Goal: Transaction & Acquisition: Subscribe to service/newsletter

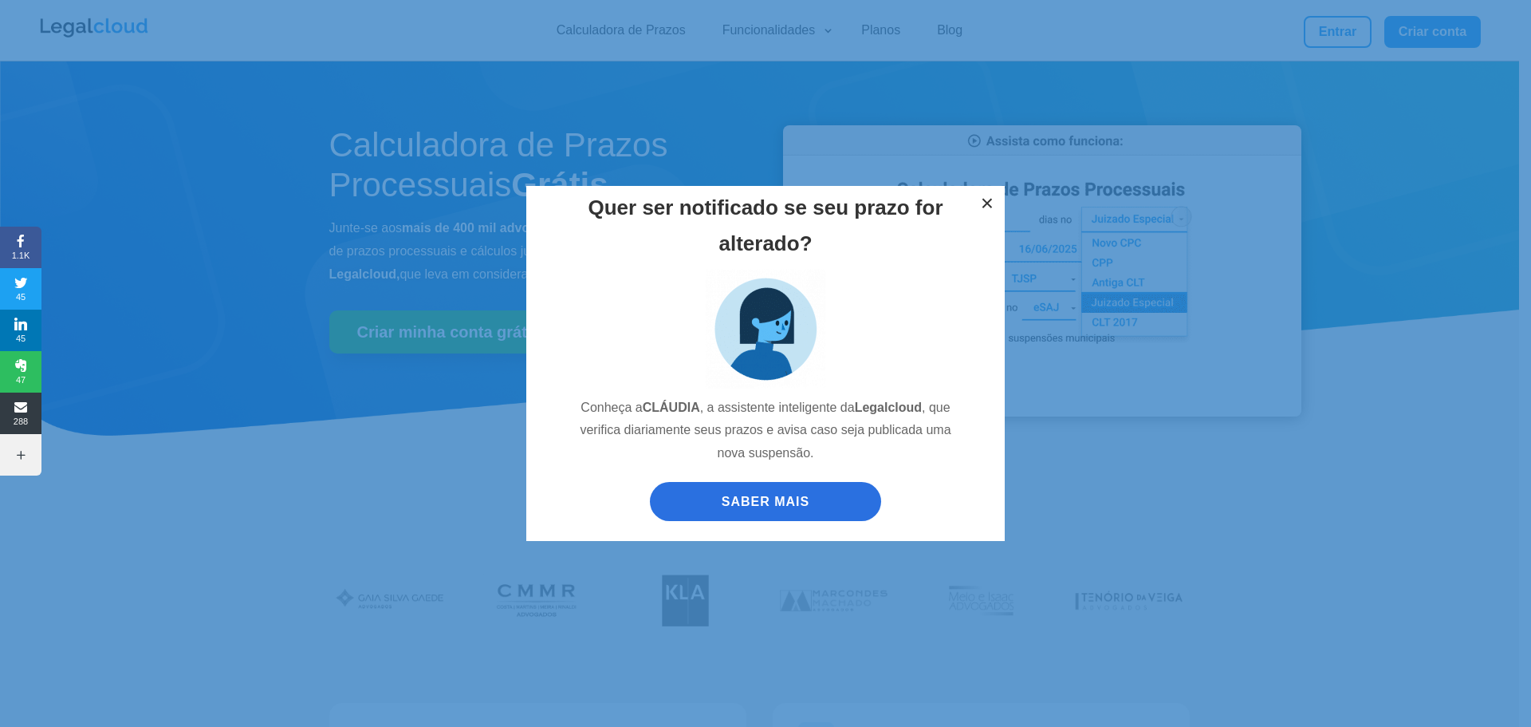
click at [985, 199] on button "×" at bounding box center [987, 203] width 35 height 35
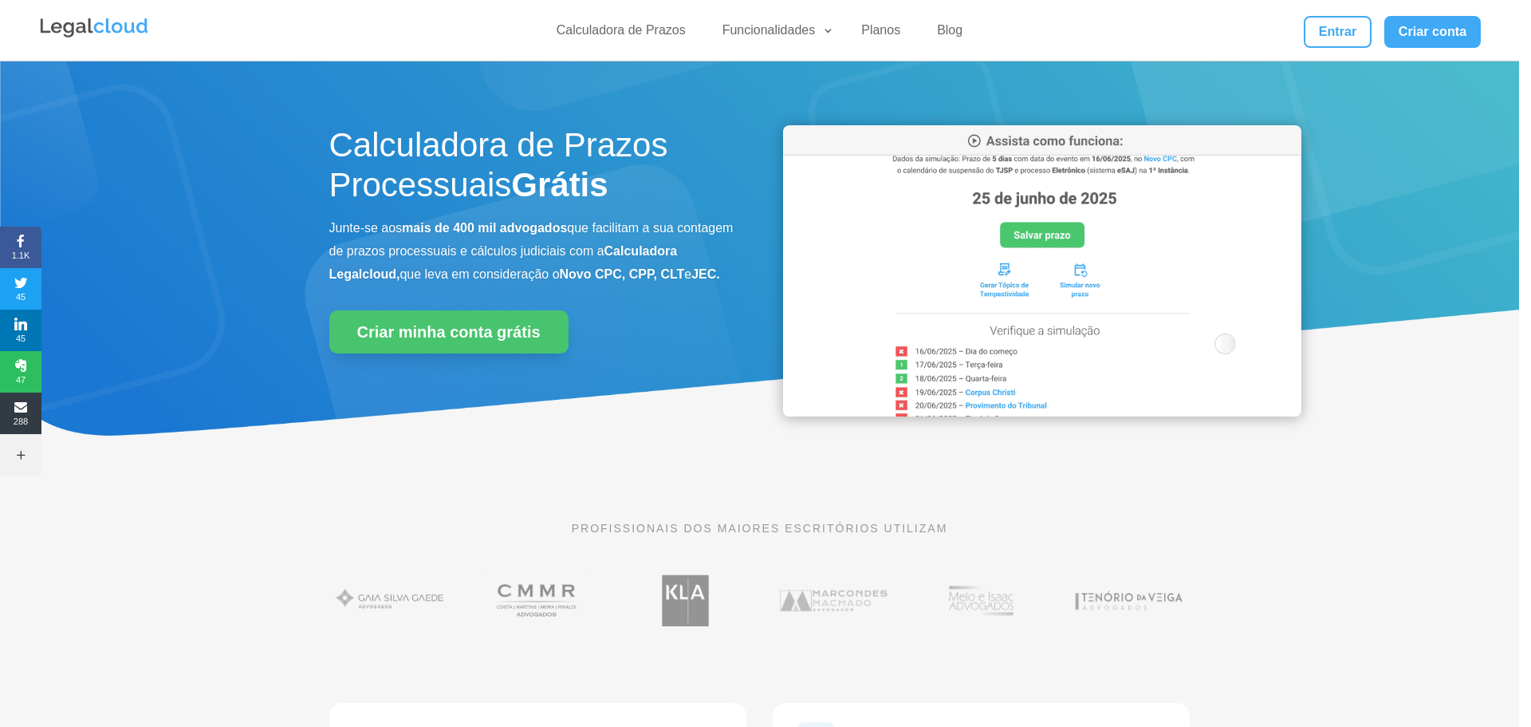
click at [479, 197] on div "Quer ser notificado se seu prazo for alterado? Conheça a CLÁUDIA , a assistente…" at bounding box center [765, 363] width 1519 height 386
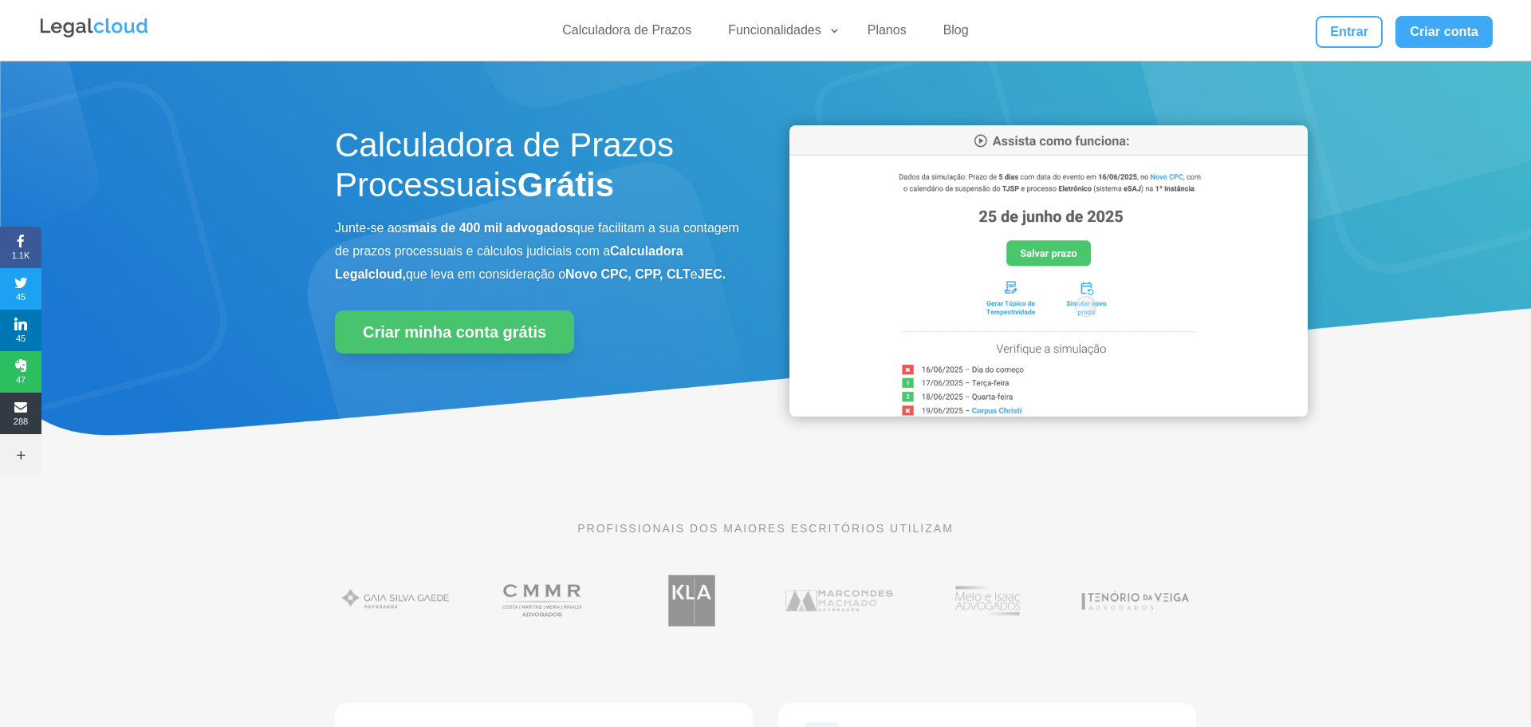
click at [479, 197] on h1 "Calculadora de Prazos Processuais Grátis" at bounding box center [538, 169] width 407 height 89
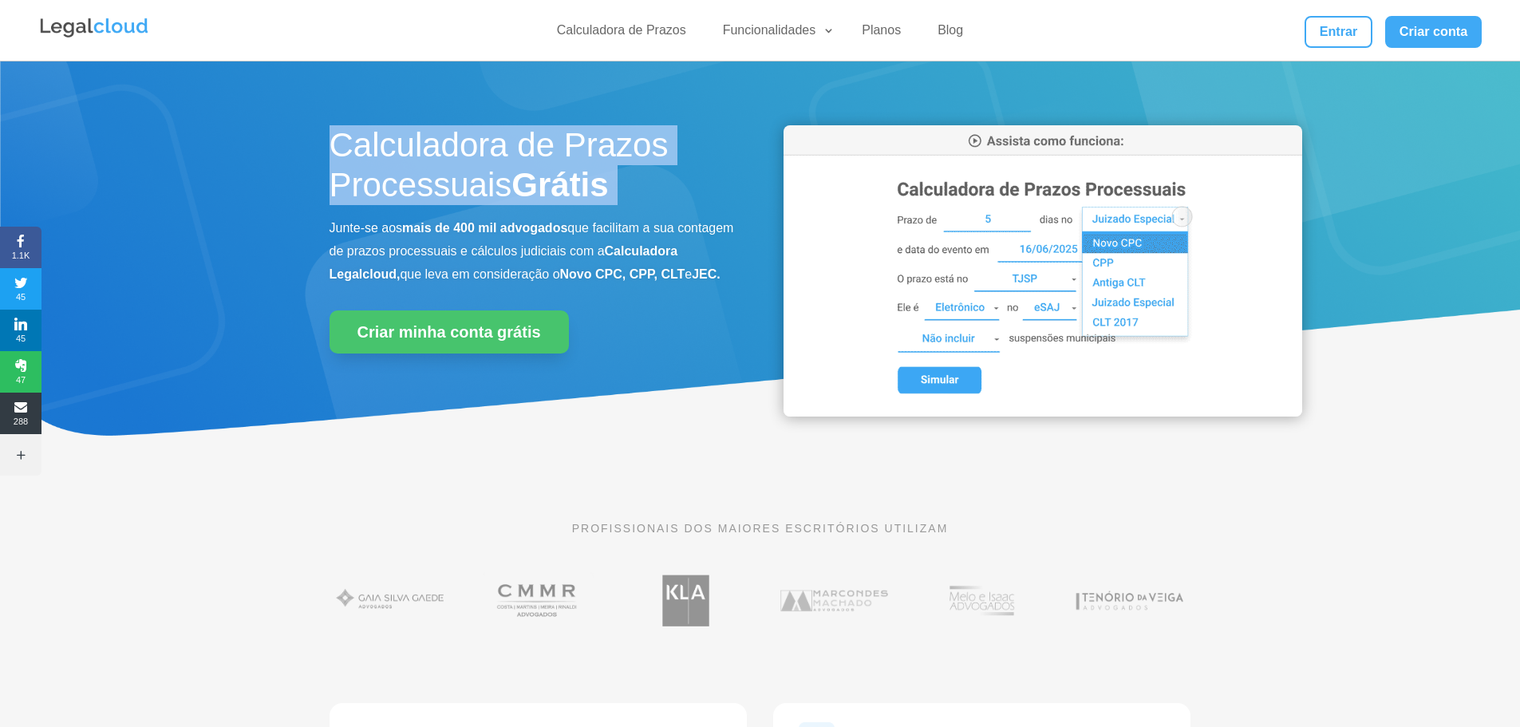
click at [479, 197] on h1 "Calculadora de Prazos Processuais Grátis" at bounding box center [532, 169] width 407 height 89
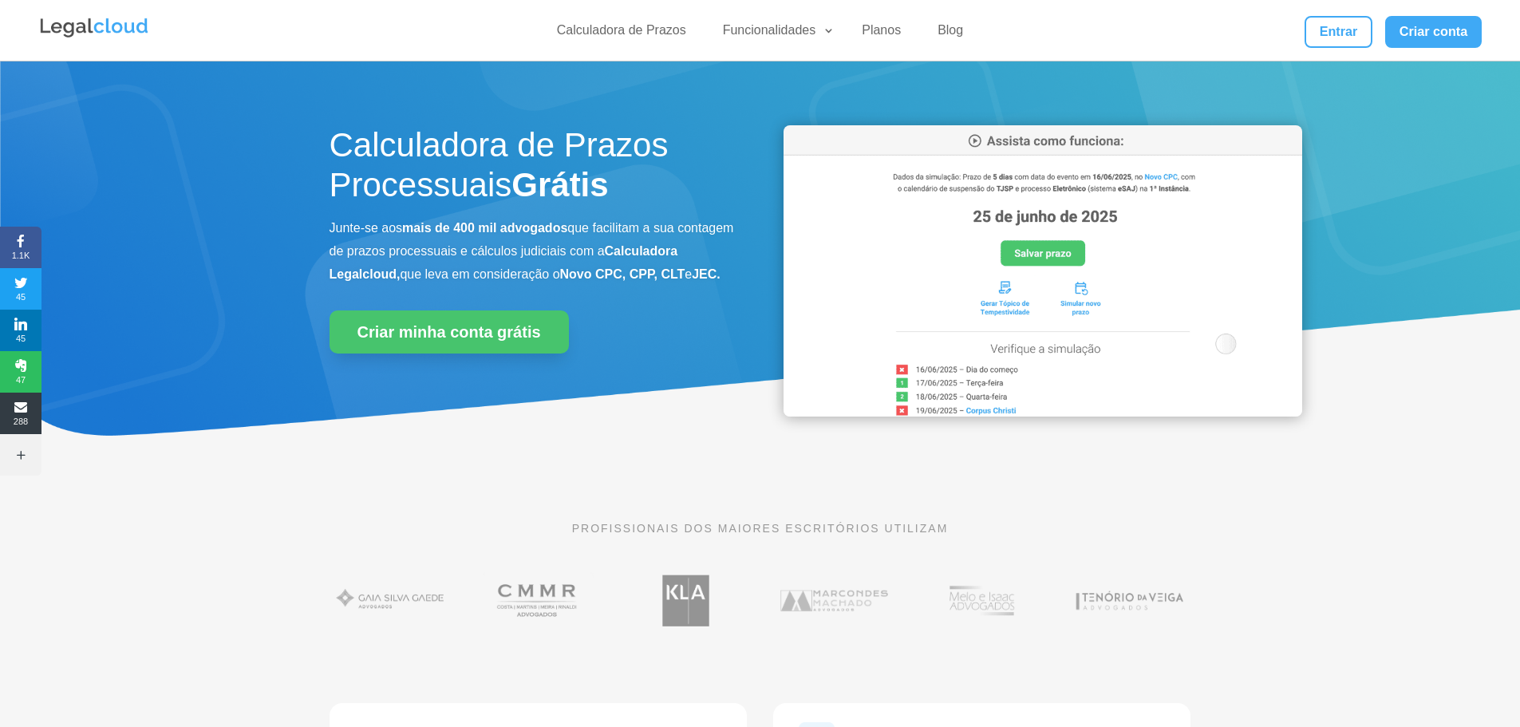
click at [443, 227] on b "mais de 400 mil advogados" at bounding box center [484, 228] width 165 height 14
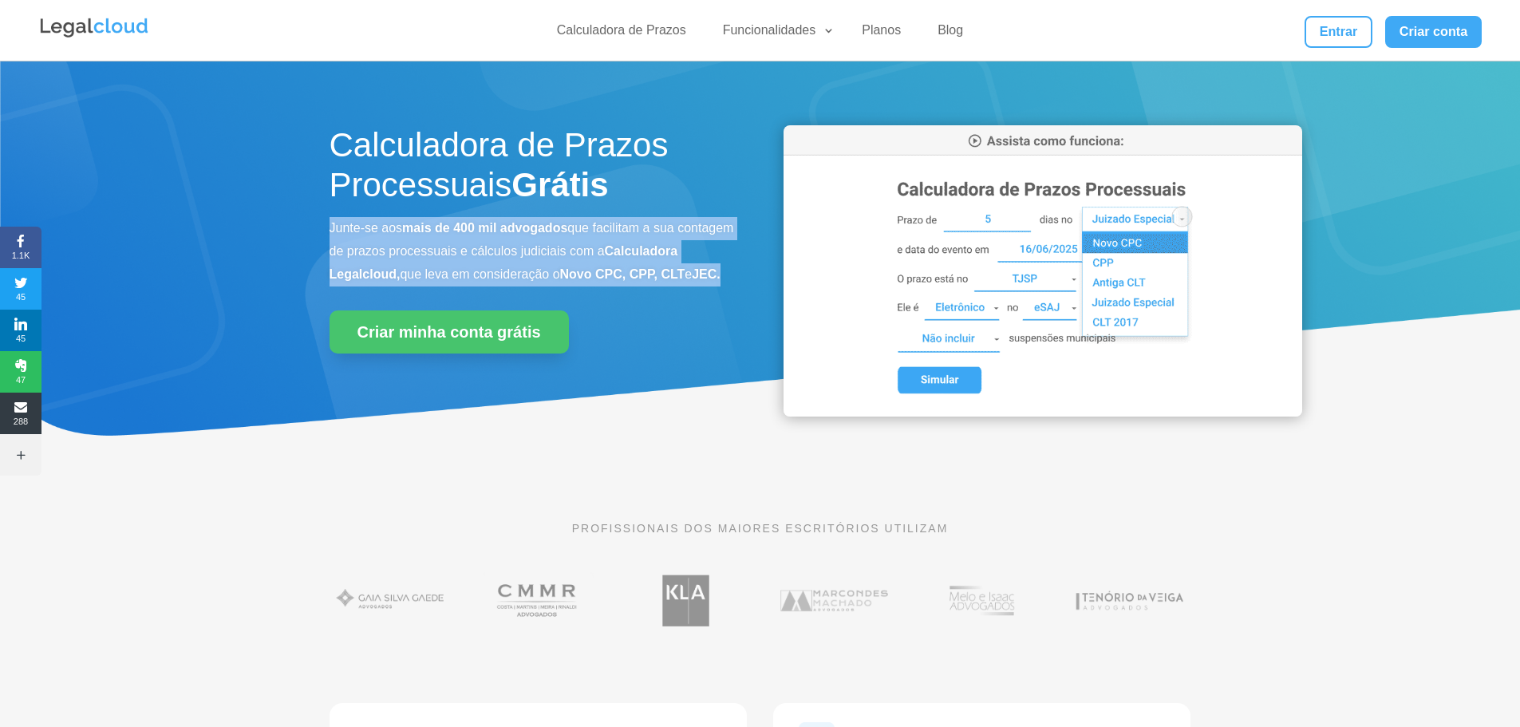
click at [443, 227] on b "mais de 400 mil advogados" at bounding box center [484, 228] width 165 height 14
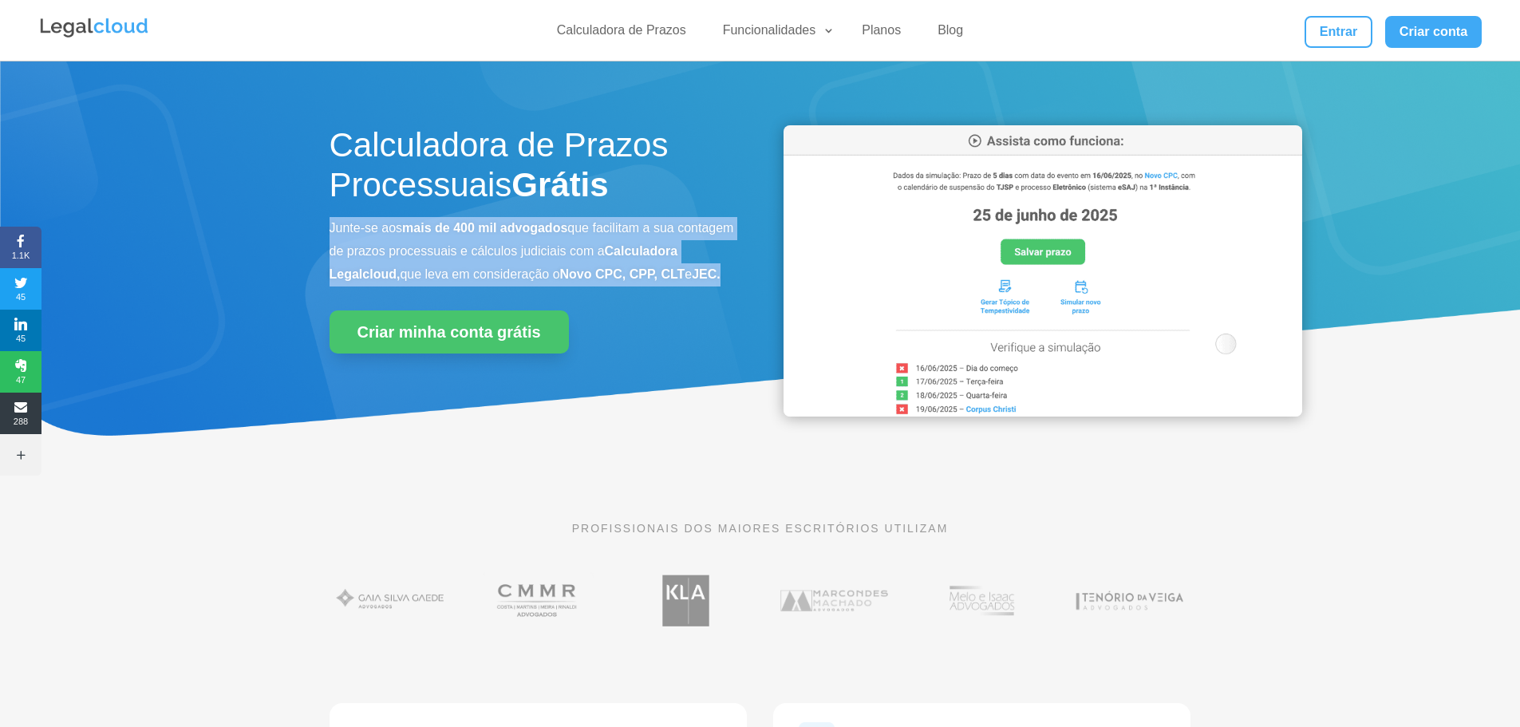
click at [447, 224] on b "mais de 400 mil advogados" at bounding box center [484, 228] width 165 height 14
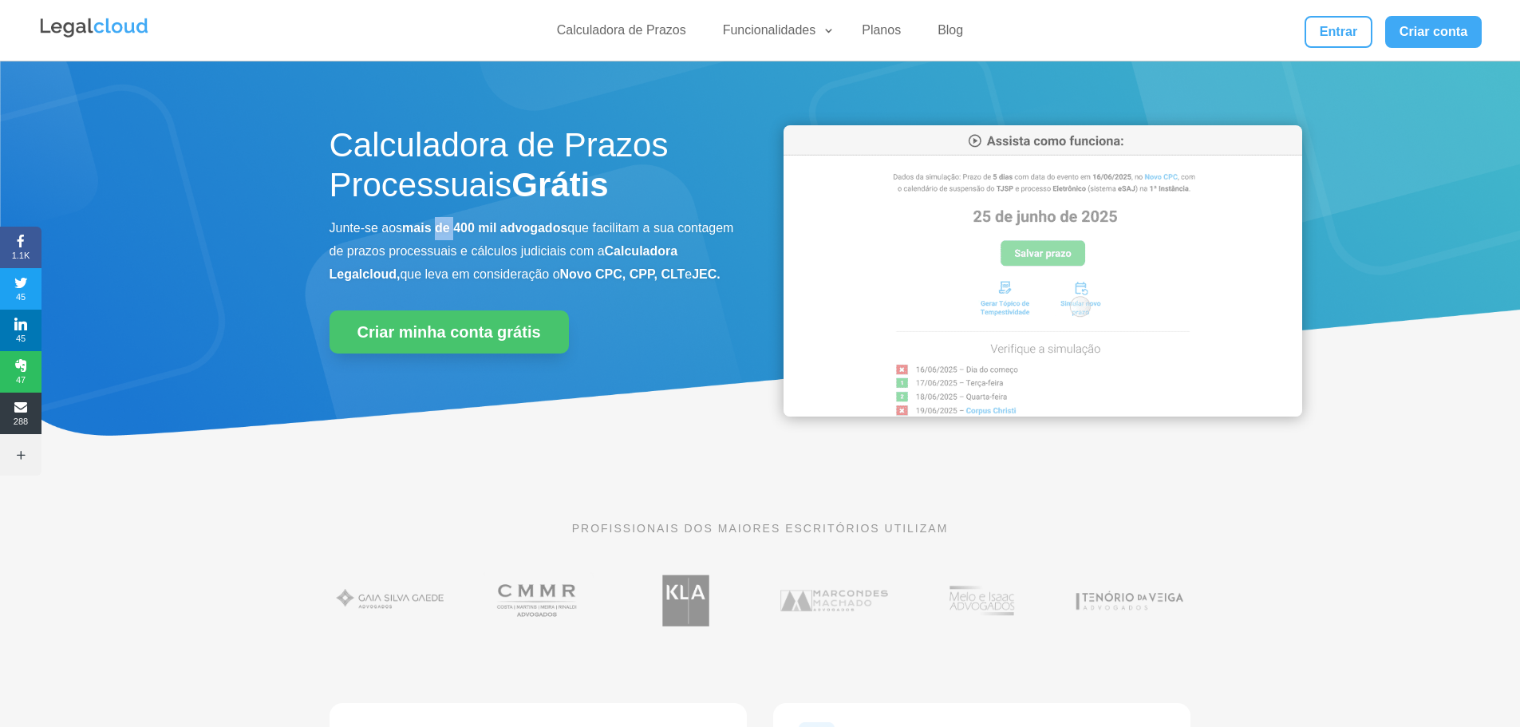
click at [447, 224] on b "mais de 400 mil advogados" at bounding box center [484, 228] width 165 height 14
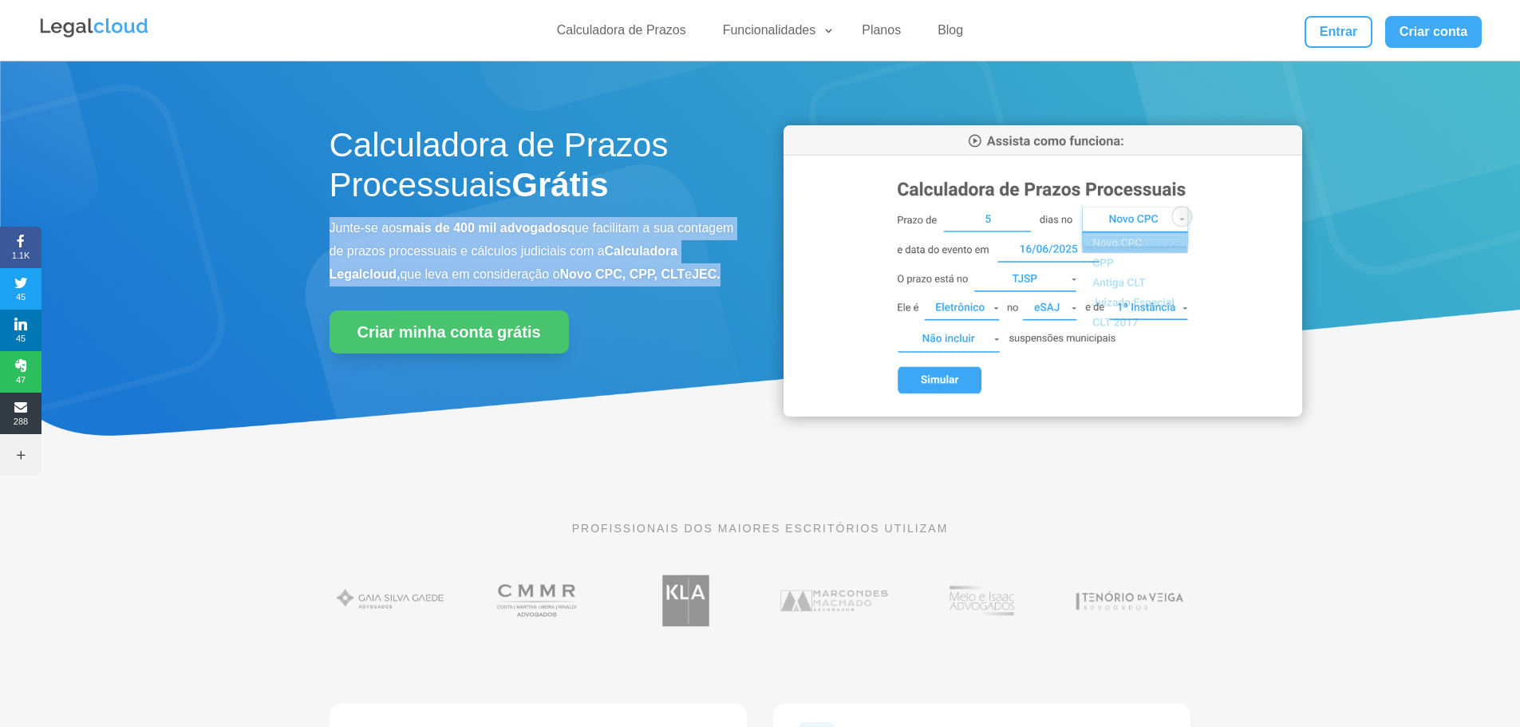
click at [447, 224] on b "mais de 400 mil advogados" at bounding box center [484, 228] width 165 height 14
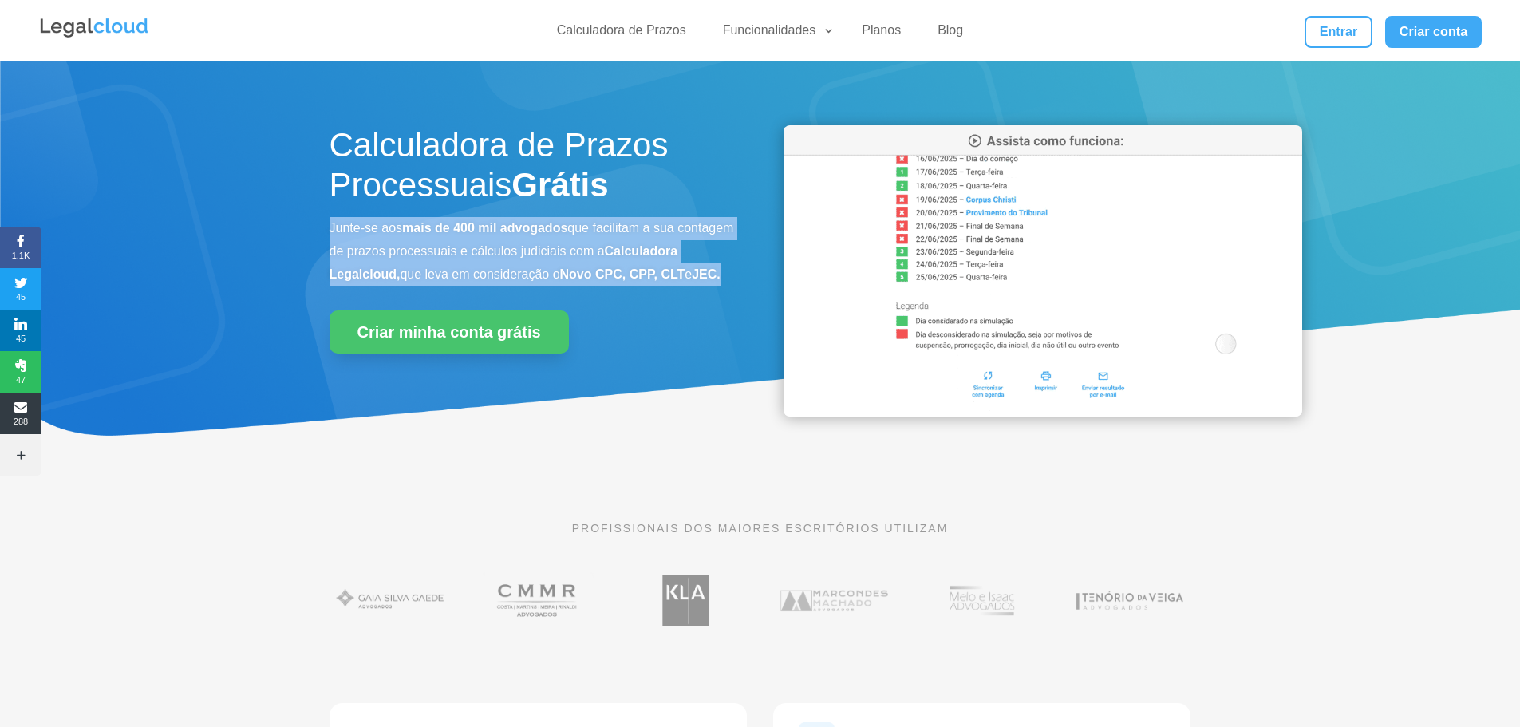
click at [447, 224] on b "mais de 400 mil advogados" at bounding box center [484, 228] width 165 height 14
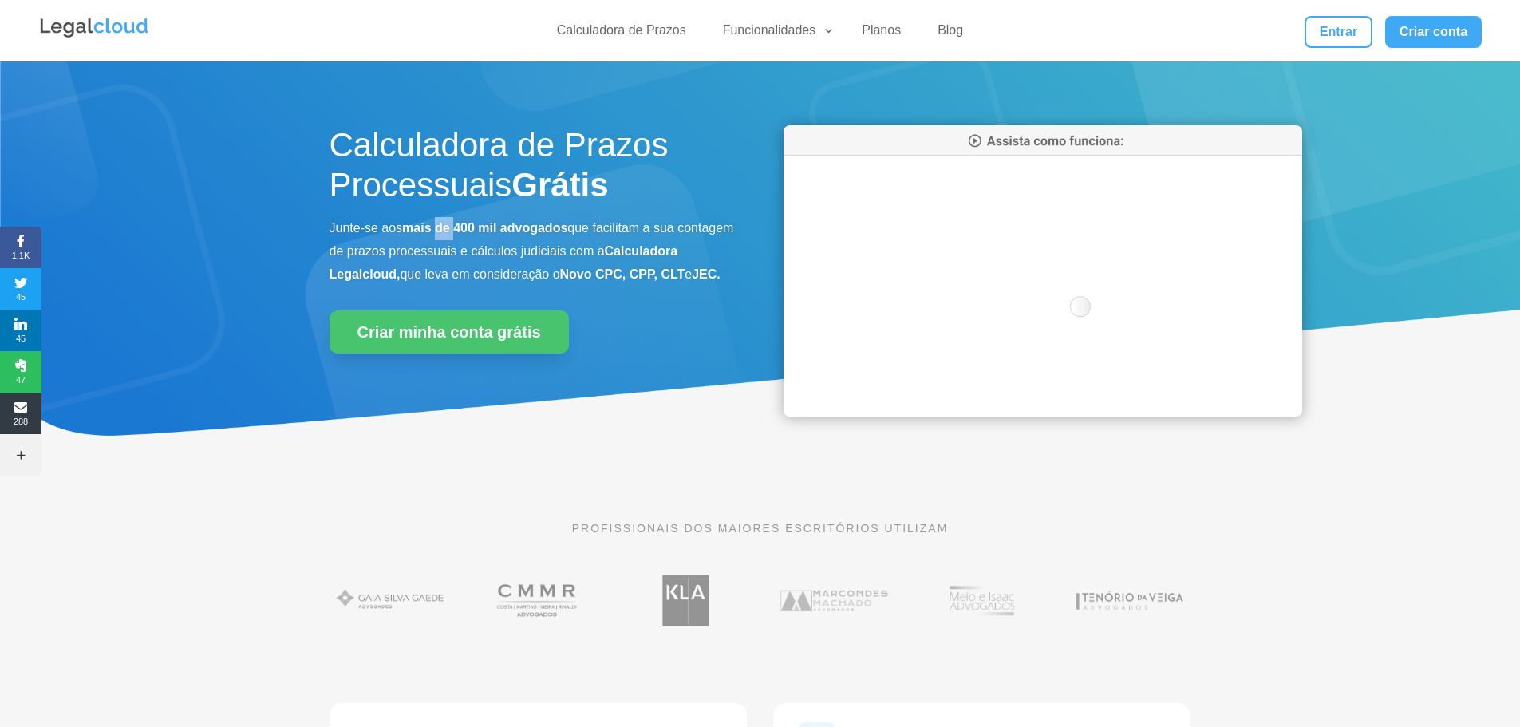
click at [447, 224] on b "mais de 400 mil advogados" at bounding box center [484, 228] width 165 height 14
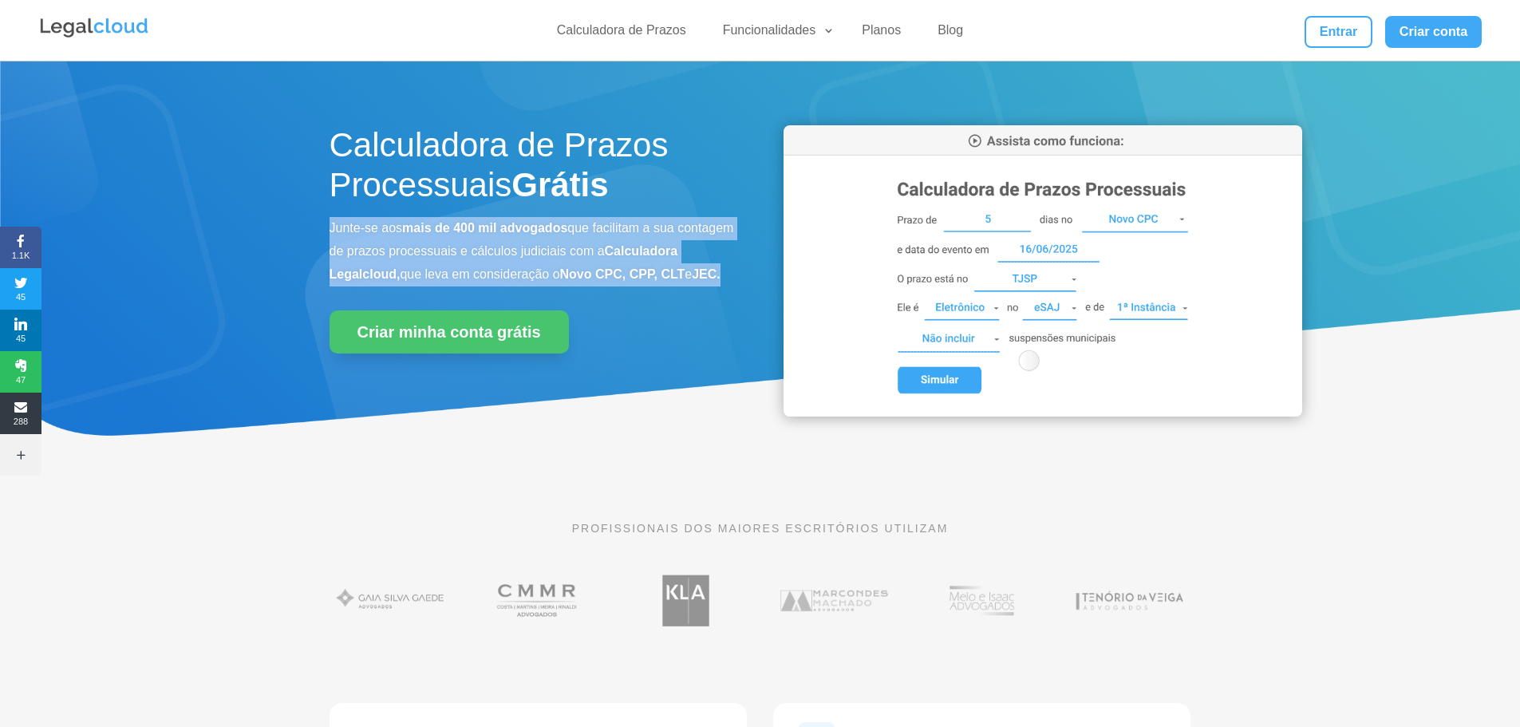
click at [447, 224] on b "mais de 400 mil advogados" at bounding box center [484, 228] width 165 height 14
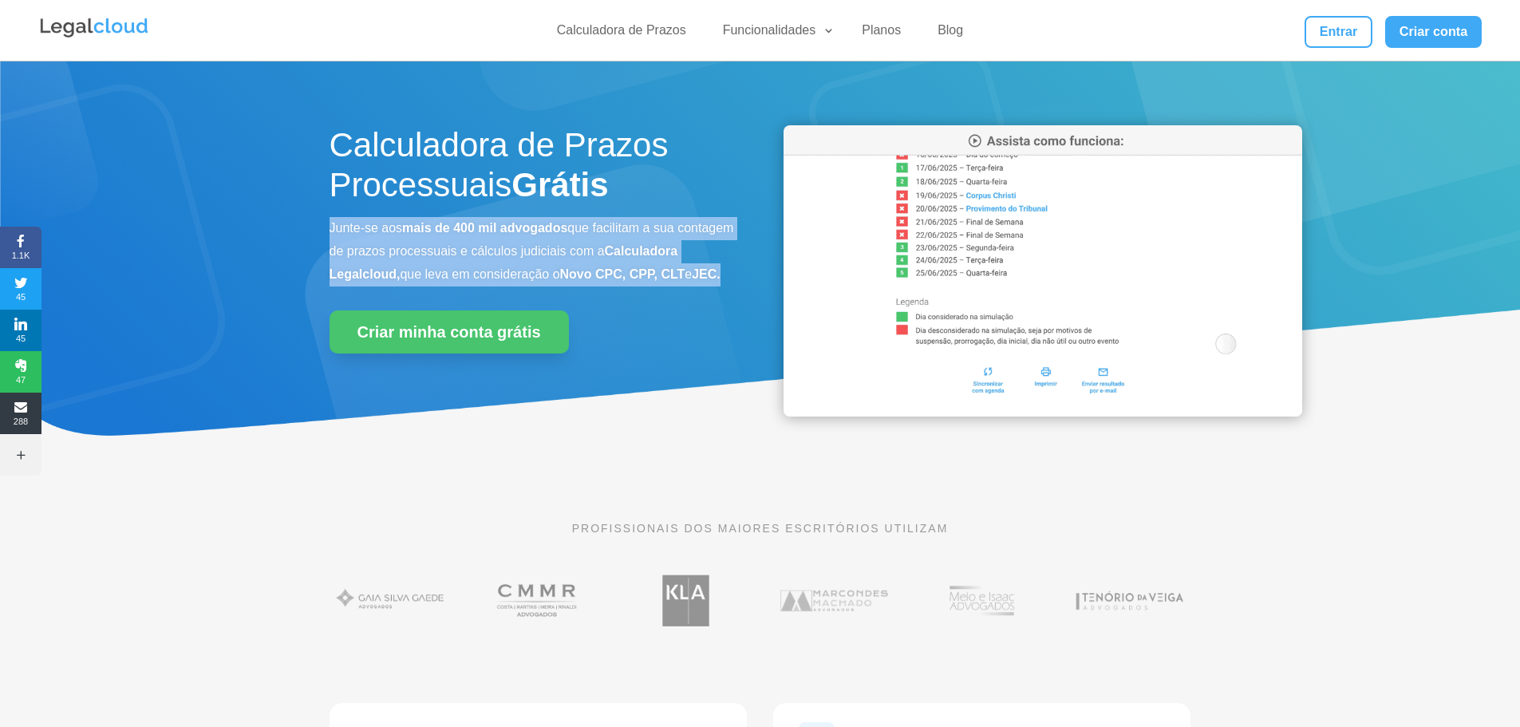
click at [480, 261] on p "Junte-se aos mais de 400 mil advogados que facilitam a sua contagem de prazos p…" at bounding box center [532, 251] width 407 height 69
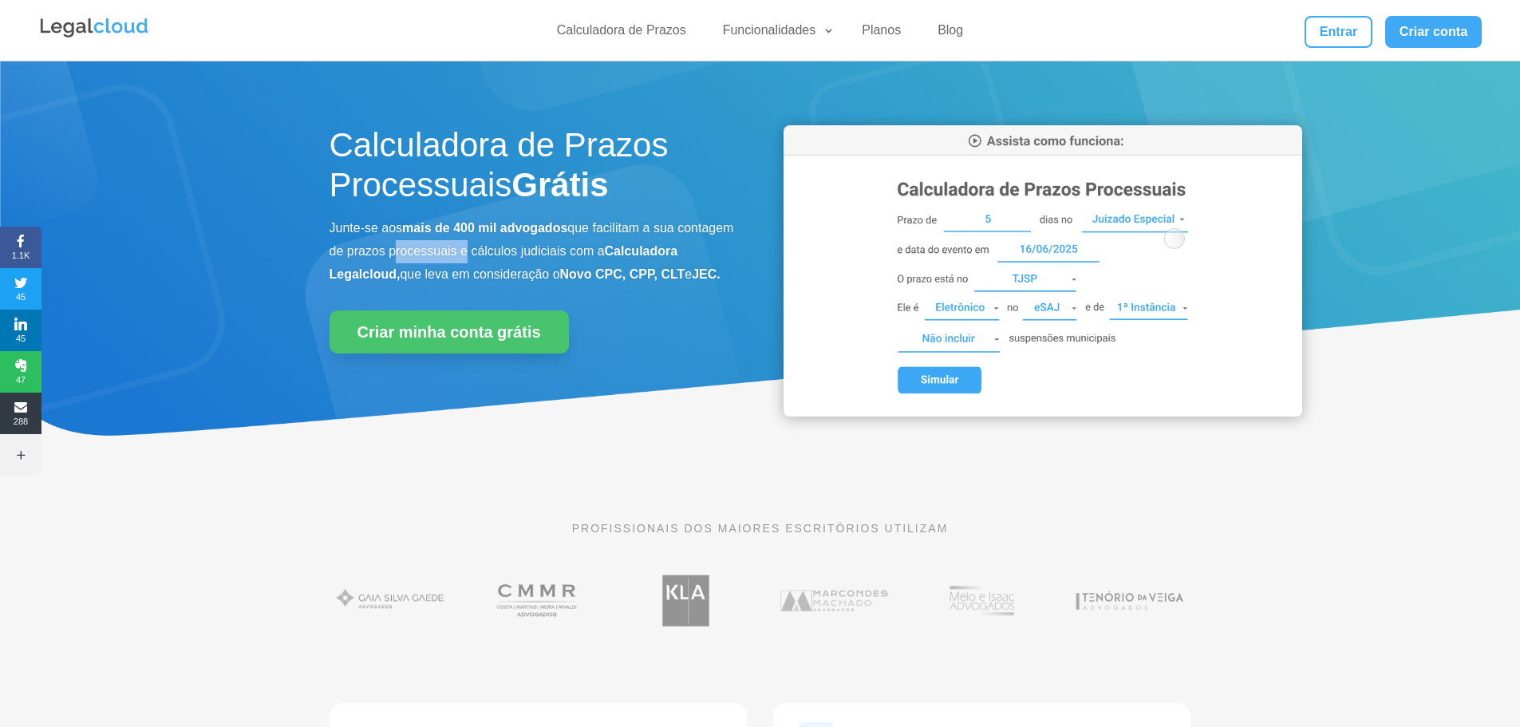
click at [480, 261] on p "Junte-se aos mais de 400 mil advogados que facilitam a sua contagem de prazos p…" at bounding box center [532, 251] width 407 height 69
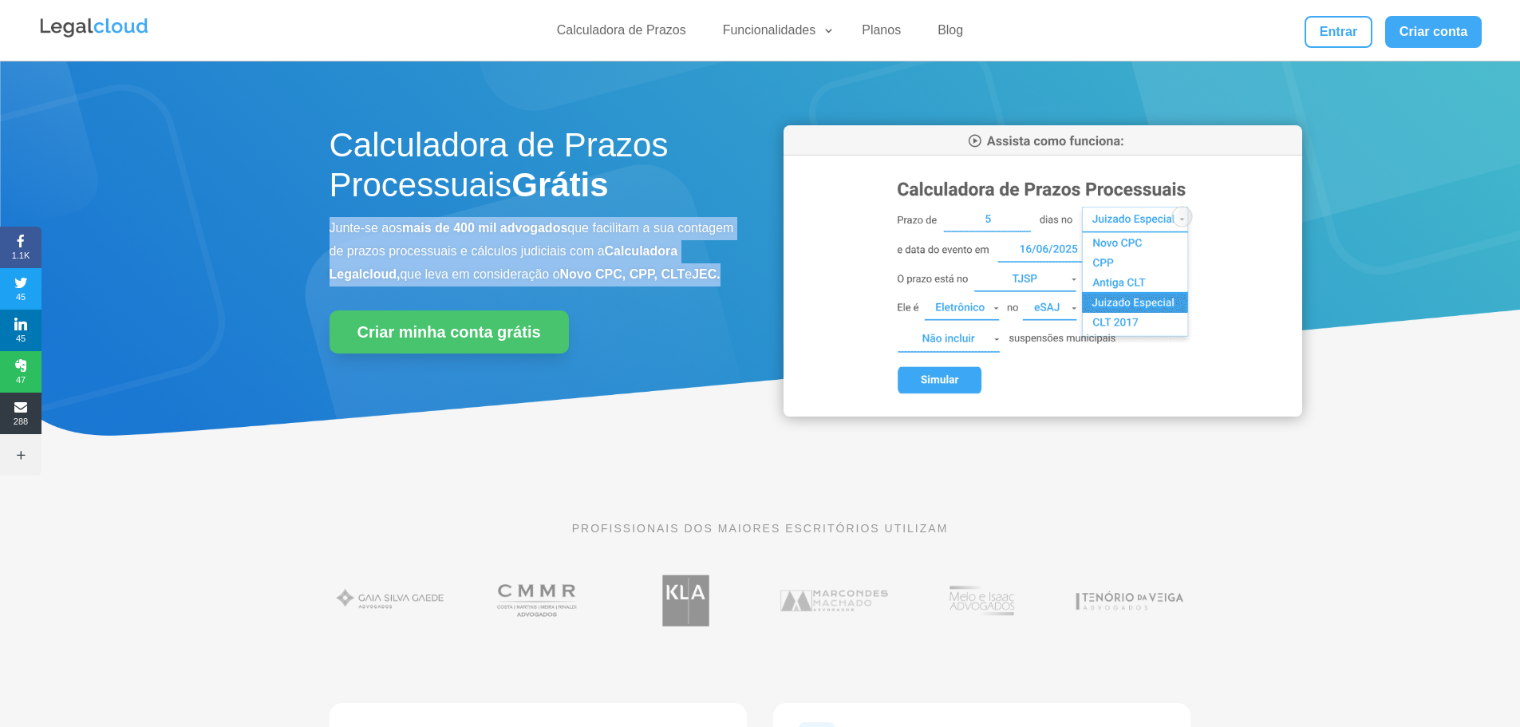
click at [480, 261] on p "Junte-se aos mais de 400 mil advogados que facilitam a sua contagem de prazos p…" at bounding box center [532, 251] width 407 height 69
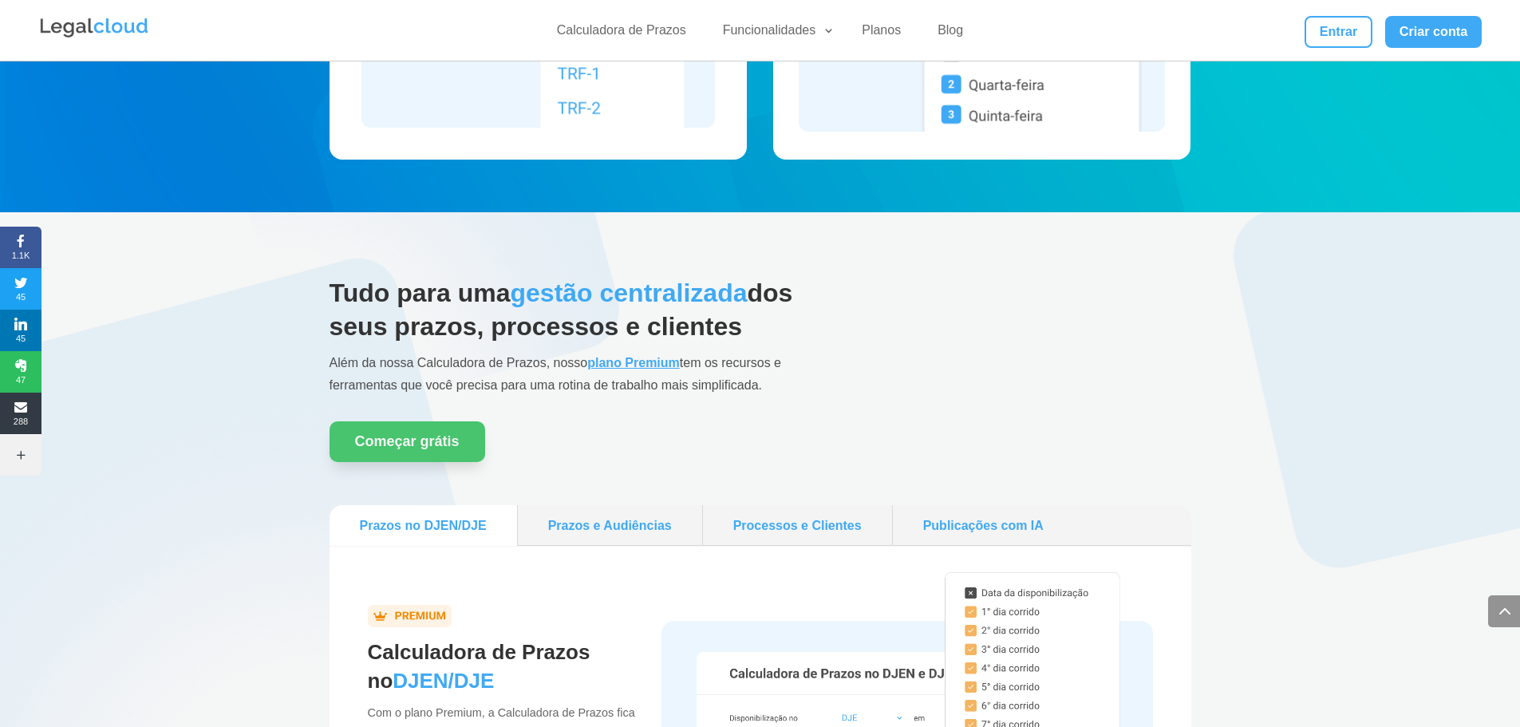
scroll to position [957, 0]
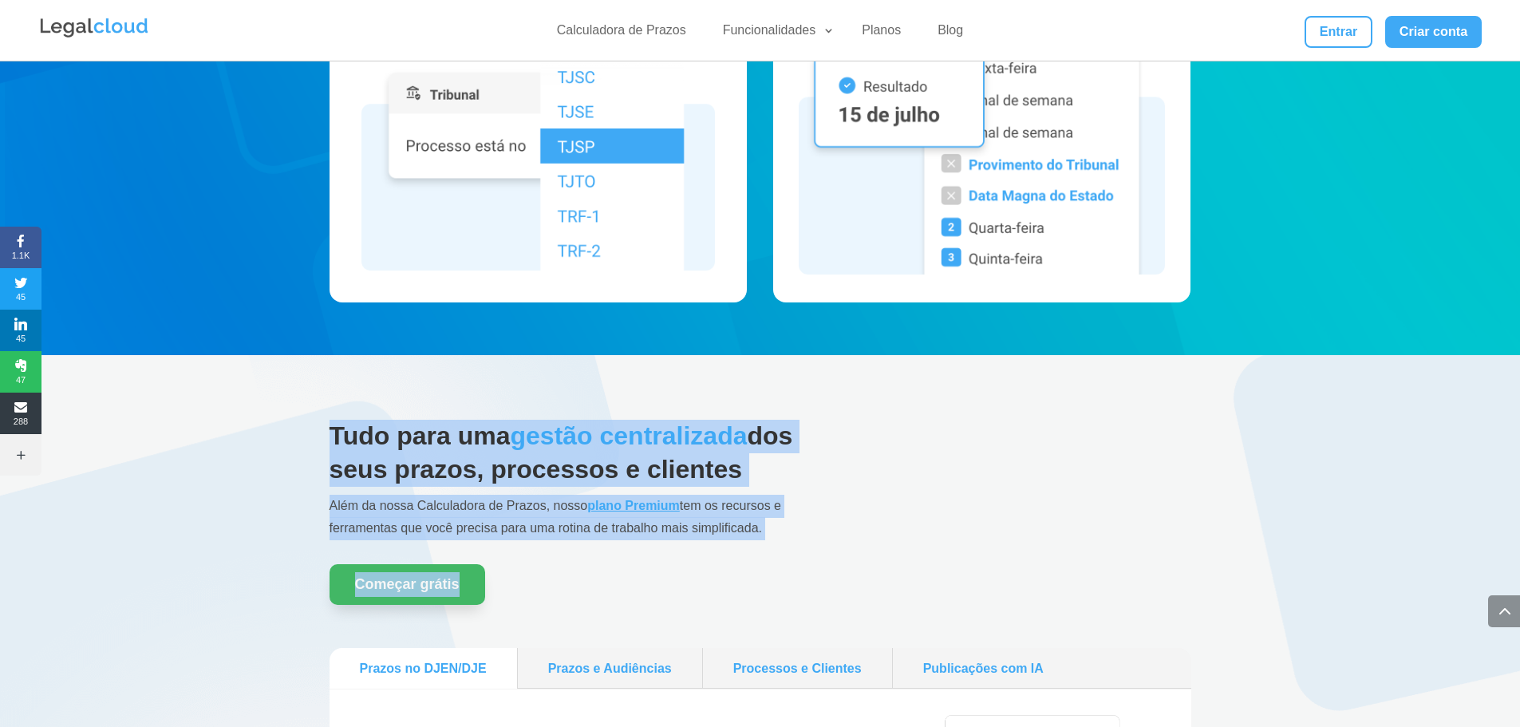
drag, startPoint x: 333, startPoint y: 434, endPoint x: 480, endPoint y: 593, distance: 216.8
click at [480, 593] on div "Tudo para uma gestão centralizada dos seus prazos, processos e clientes Além da…" at bounding box center [578, 512] width 498 height 184
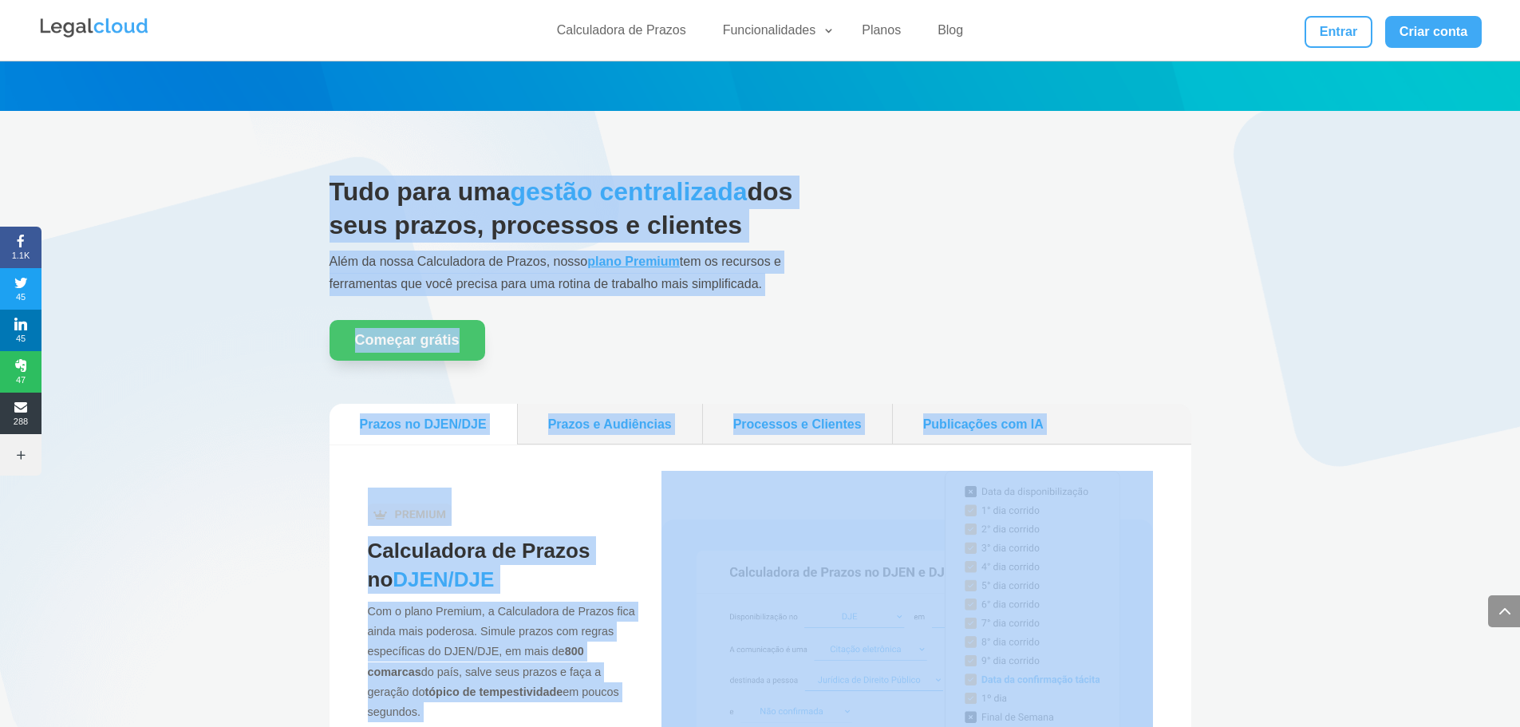
scroll to position [0, 0]
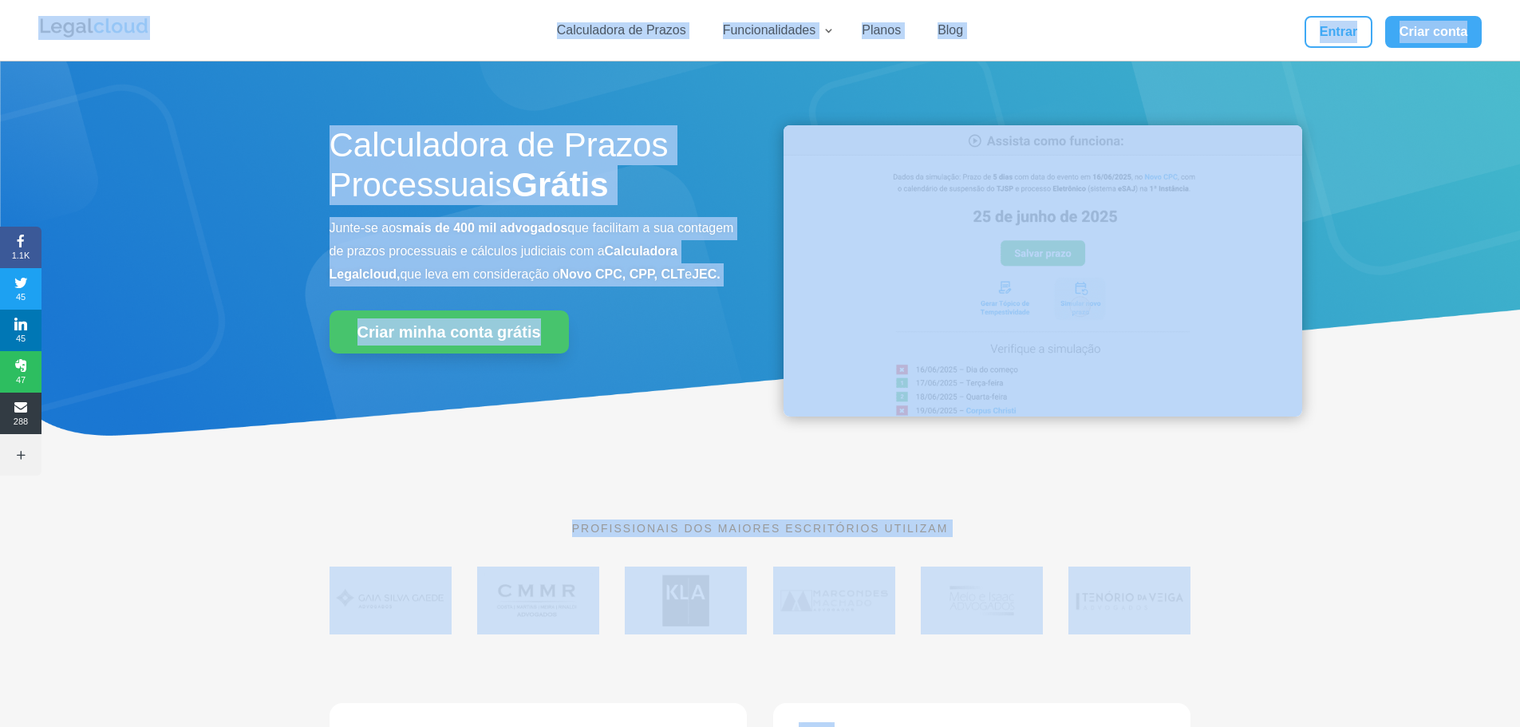
drag, startPoint x: 1255, startPoint y: 717, endPoint x: 57, endPoint y: -97, distance: 1447.6
click at [447, 160] on h1 "Calculadora de Prazos Processuais Grátis" at bounding box center [532, 169] width 407 height 89
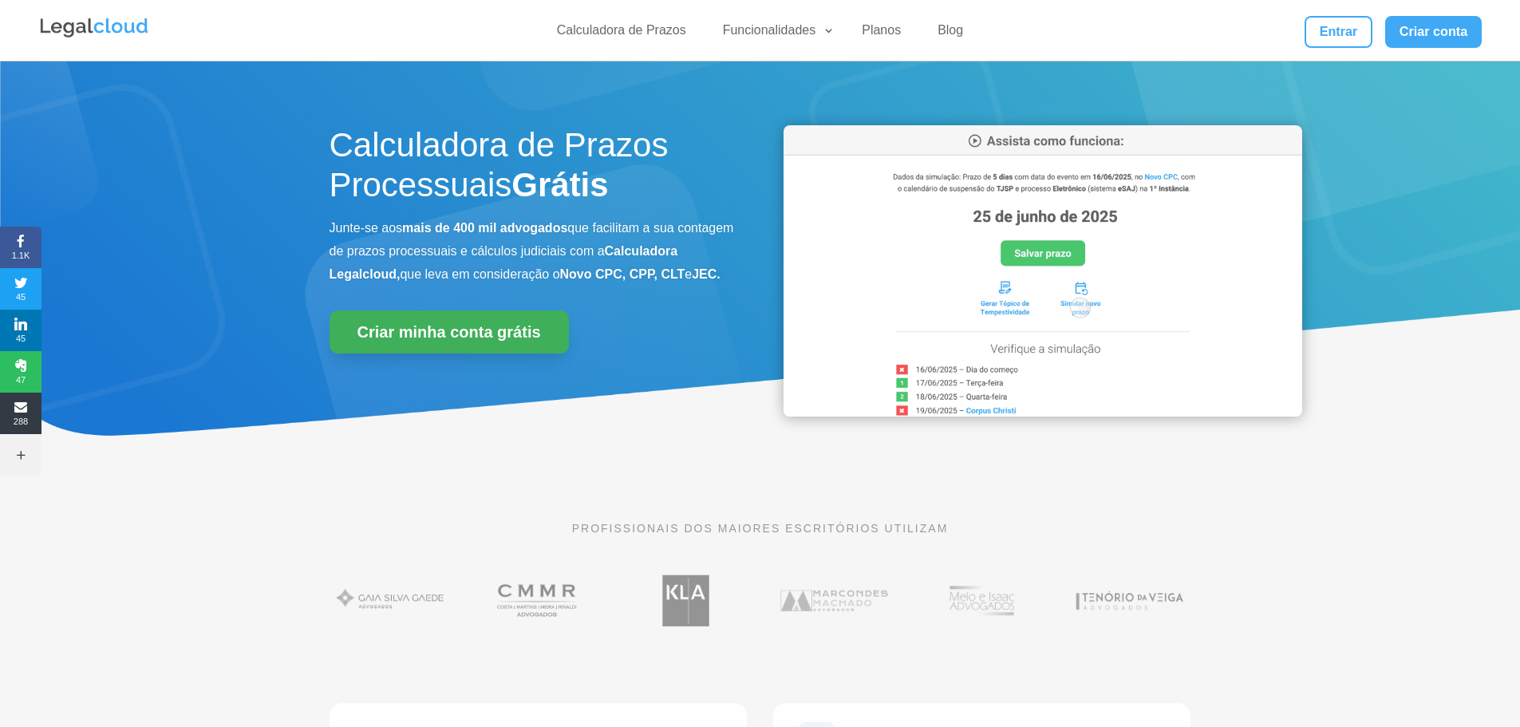
click at [396, 349] on link "Criar minha conta grátis" at bounding box center [448, 331] width 239 height 43
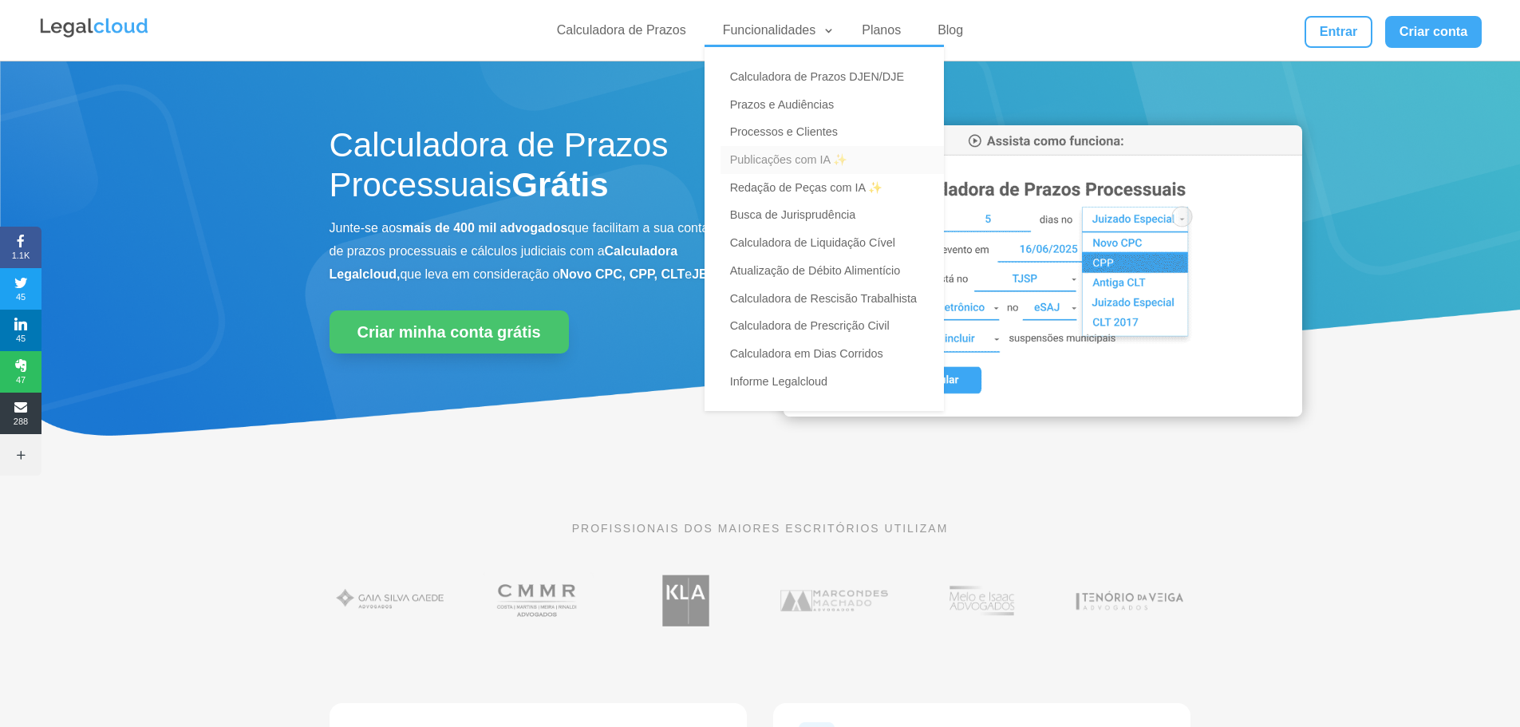
click at [826, 159] on link "Publicações com IA ✨" at bounding box center [831, 160] width 223 height 28
